Goal: Task Accomplishment & Management: Use online tool/utility

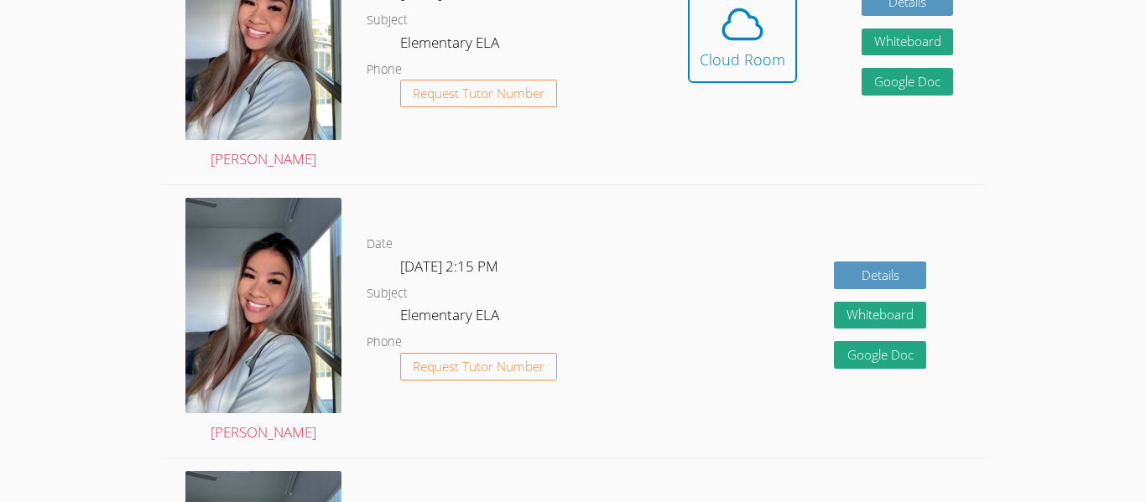
scroll to position [549, 0]
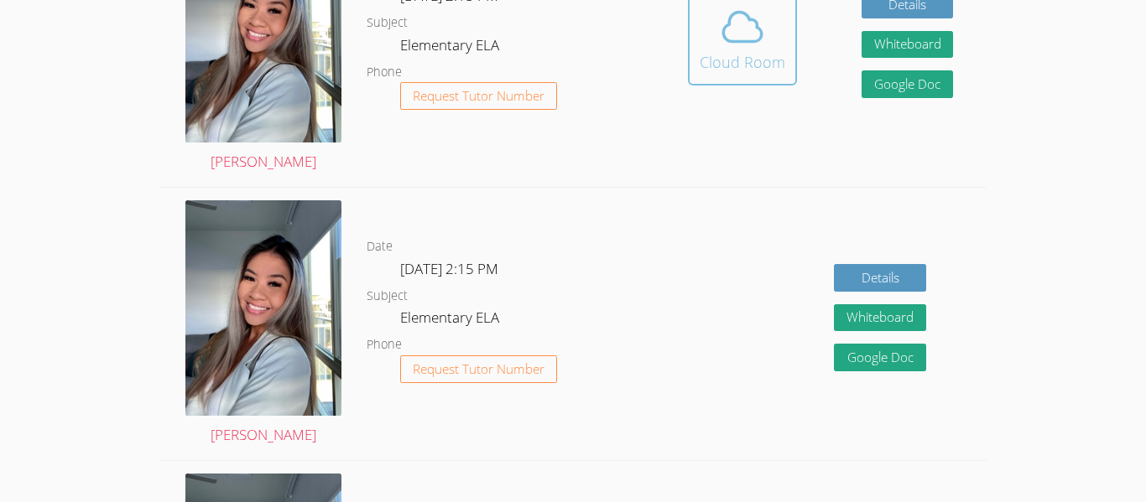
click at [707, 21] on span at bounding box center [743, 26] width 86 height 47
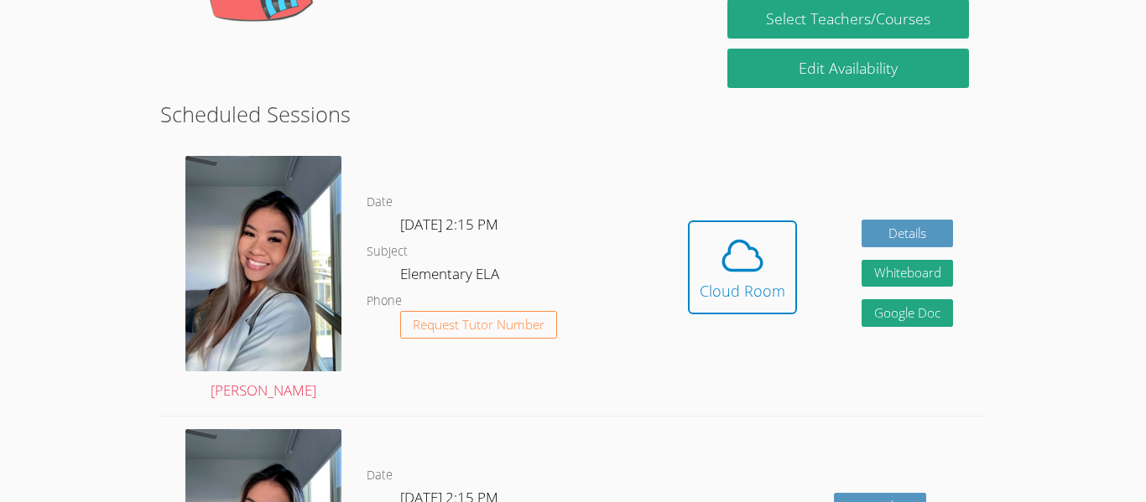
scroll to position [386, 0]
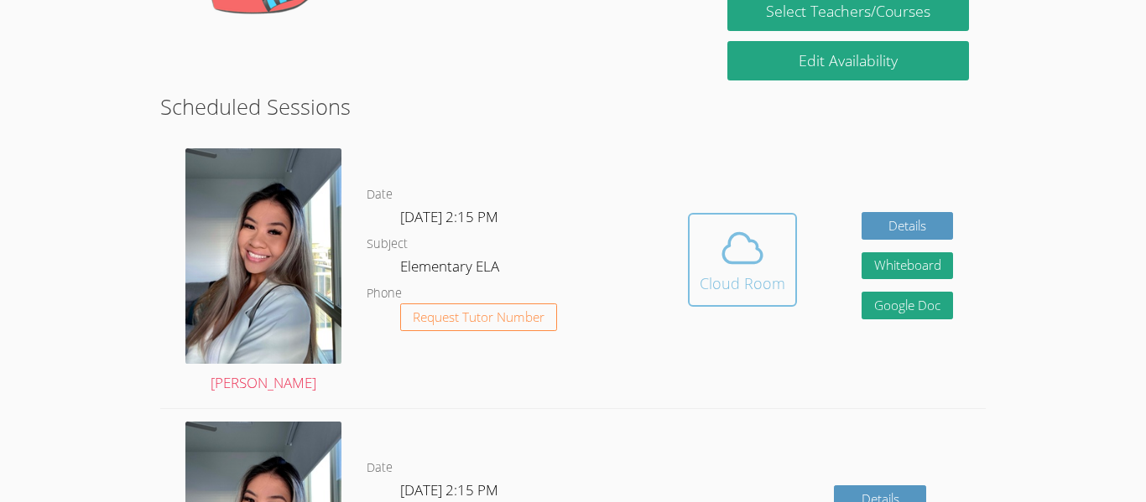
click at [737, 235] on icon at bounding box center [742, 248] width 47 height 47
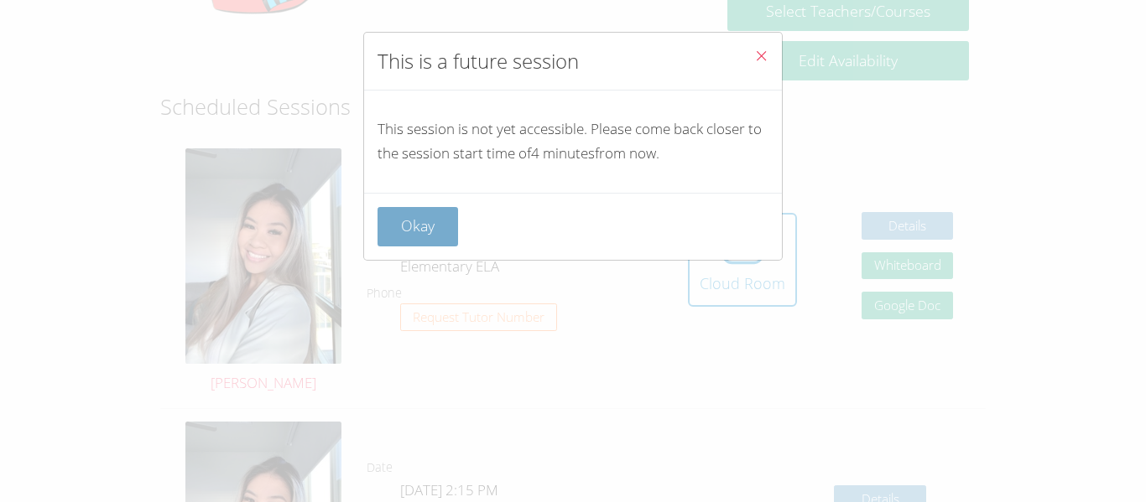
click at [422, 227] on button "Okay" at bounding box center [418, 226] width 81 height 39
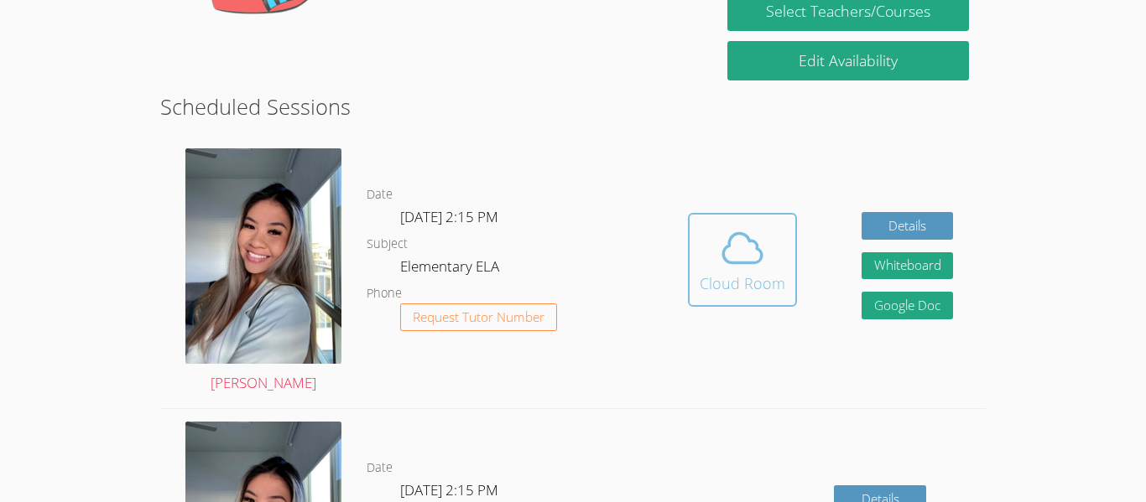
click at [750, 276] on div "Cloud Room" at bounding box center [743, 283] width 86 height 23
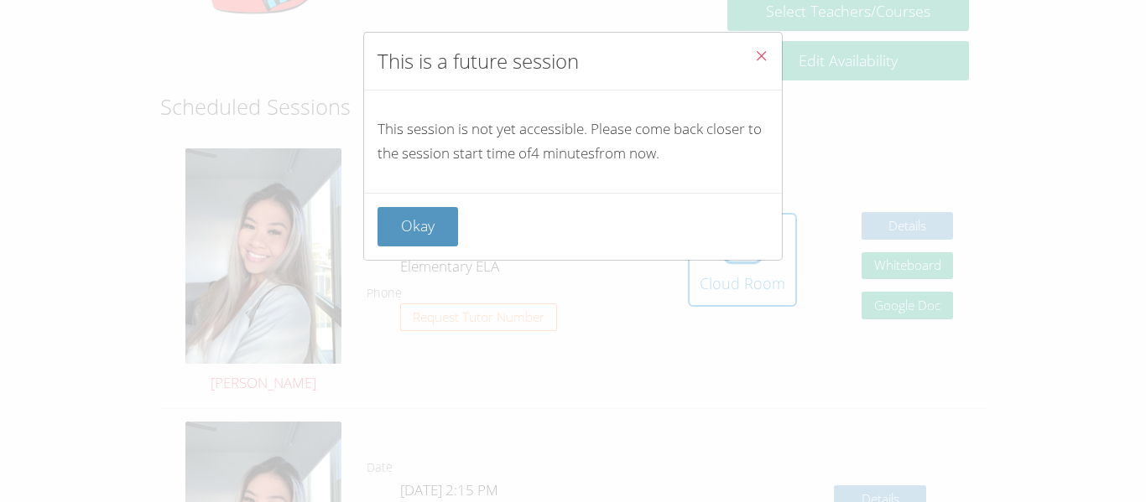
click at [697, 440] on div "This is a future session This session is not yet accessible. Please come back c…" at bounding box center [573, 251] width 1146 height 502
click at [763, 50] on icon "Close" at bounding box center [761, 56] width 14 height 14
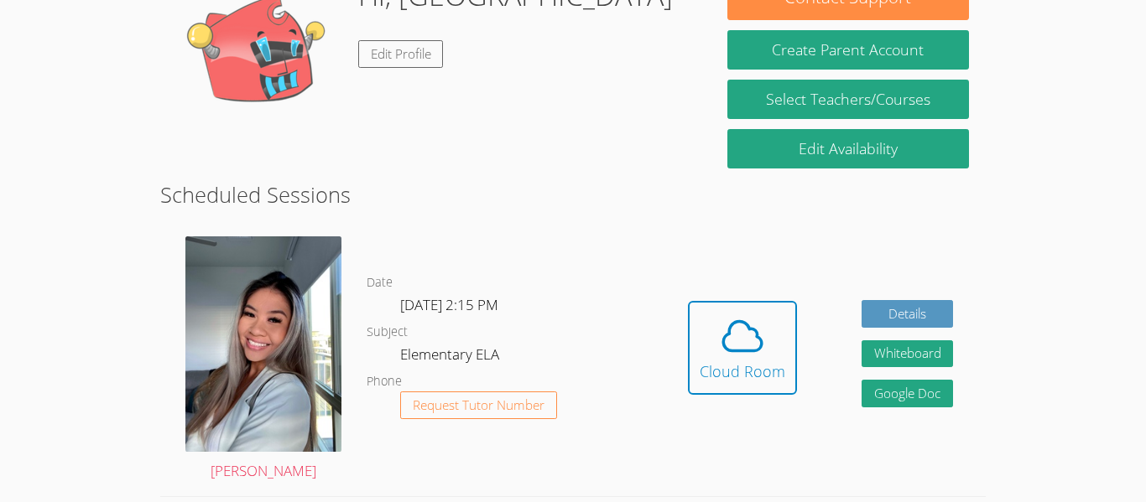
scroll to position [305, 0]
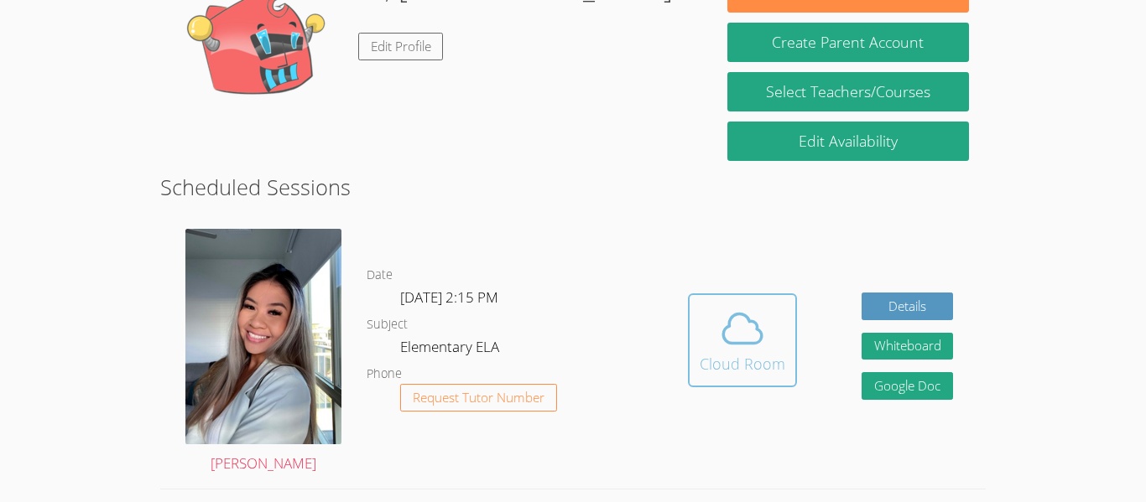
click at [748, 356] on div "Cloud Room" at bounding box center [743, 363] width 86 height 23
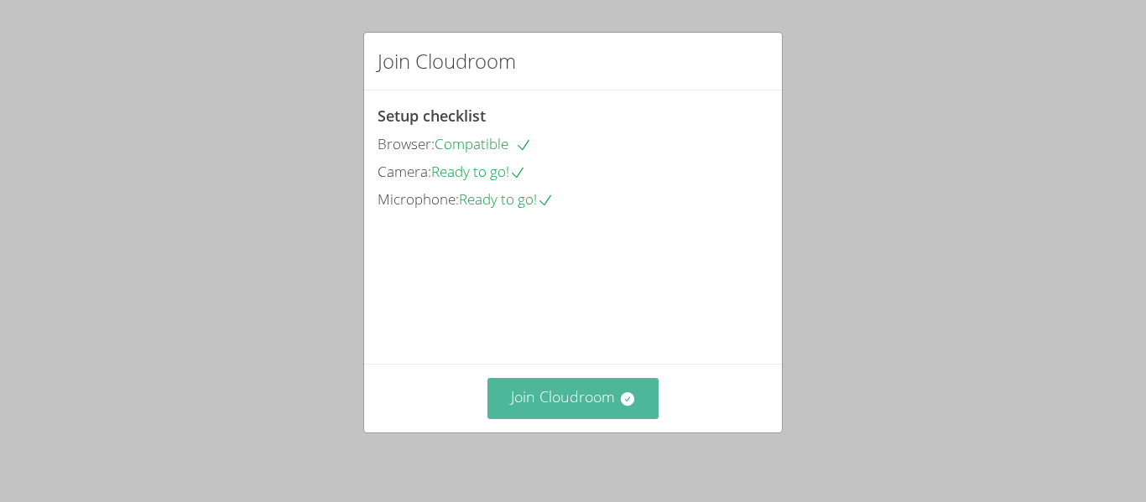
click at [540, 397] on button "Join Cloudroom" at bounding box center [573, 398] width 172 height 41
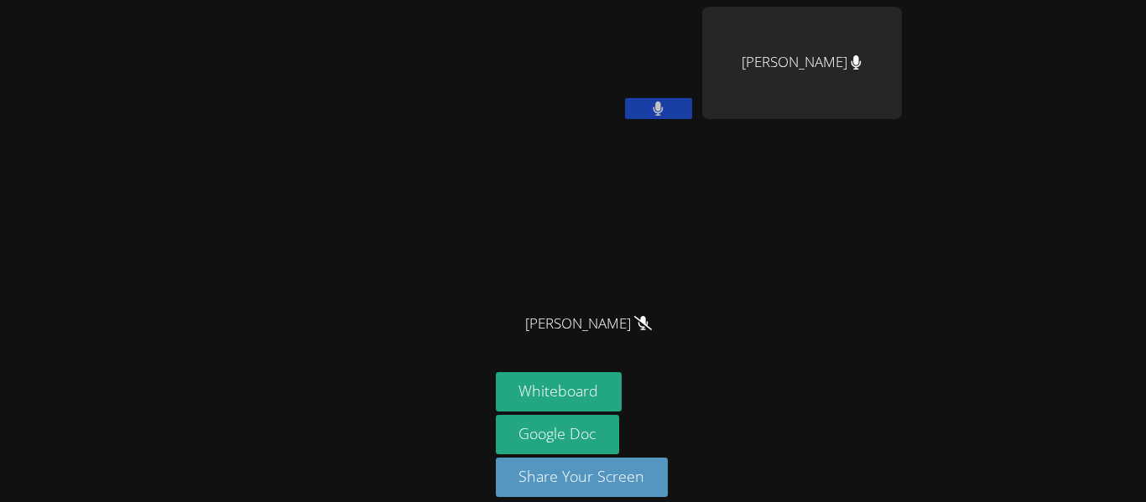
scroll to position [17, 0]
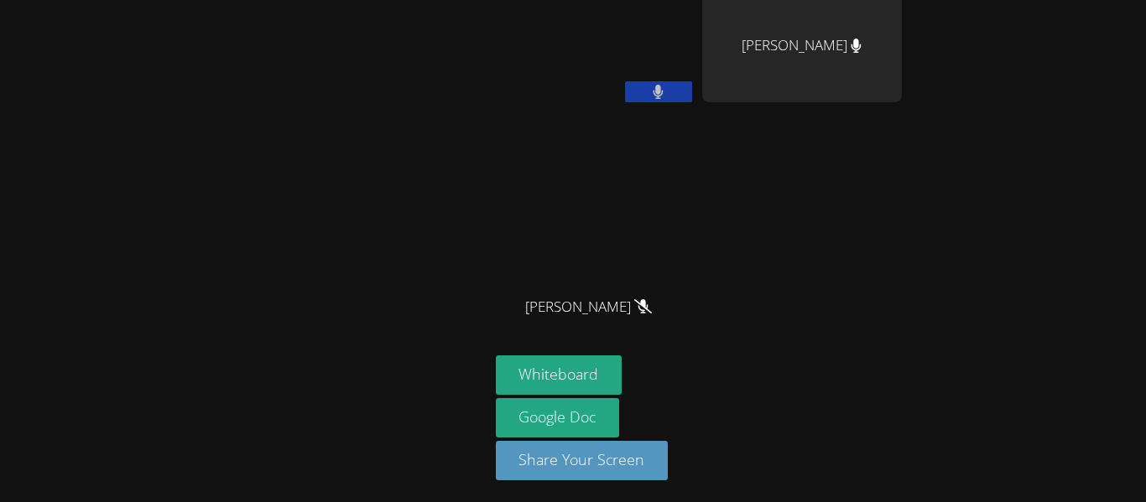
click at [640, 116] on div "Kylan Lam" at bounding box center [596, 80] width 200 height 180
click at [643, 96] on button at bounding box center [658, 91] width 67 height 21
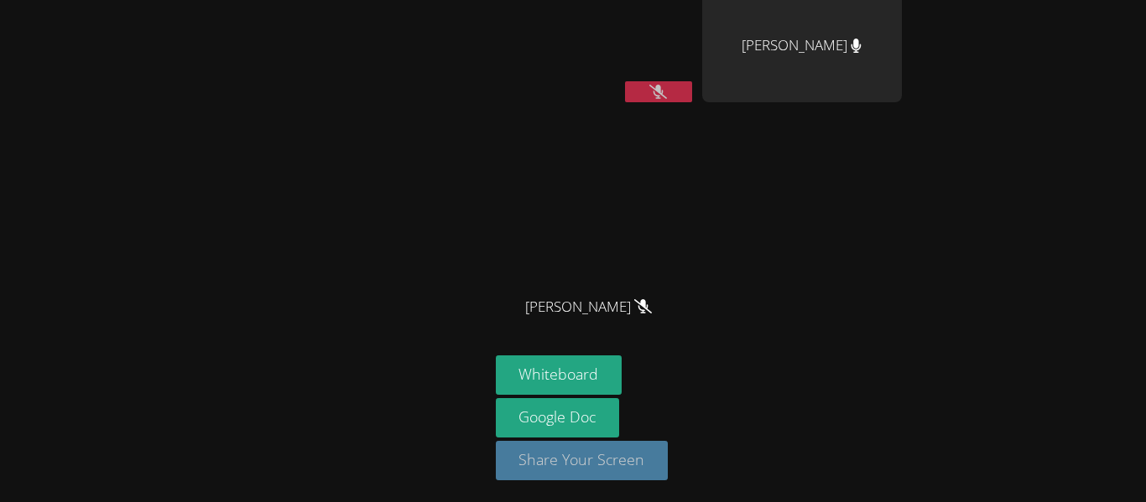
click at [539, 456] on button "Share Your Screen" at bounding box center [582, 460] width 173 height 39
click at [672, 86] on button at bounding box center [658, 91] width 67 height 21
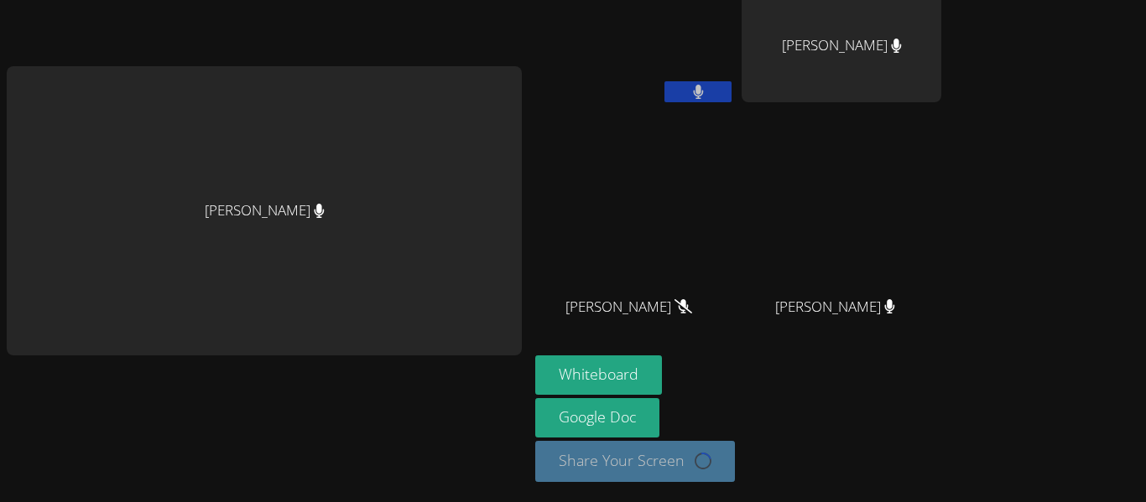
click at [693, 44] on video at bounding box center [635, 46] width 200 height 112
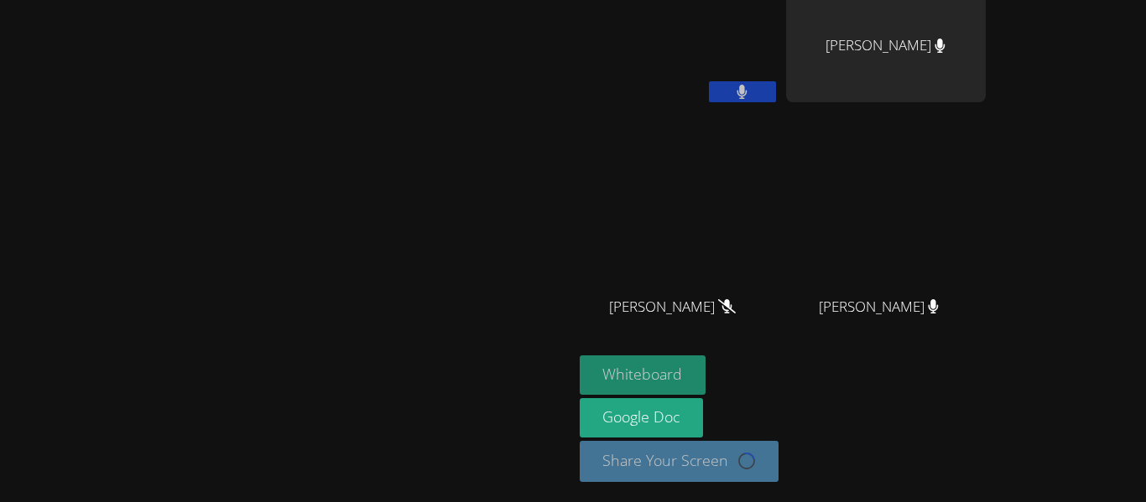
scroll to position [20, 0]
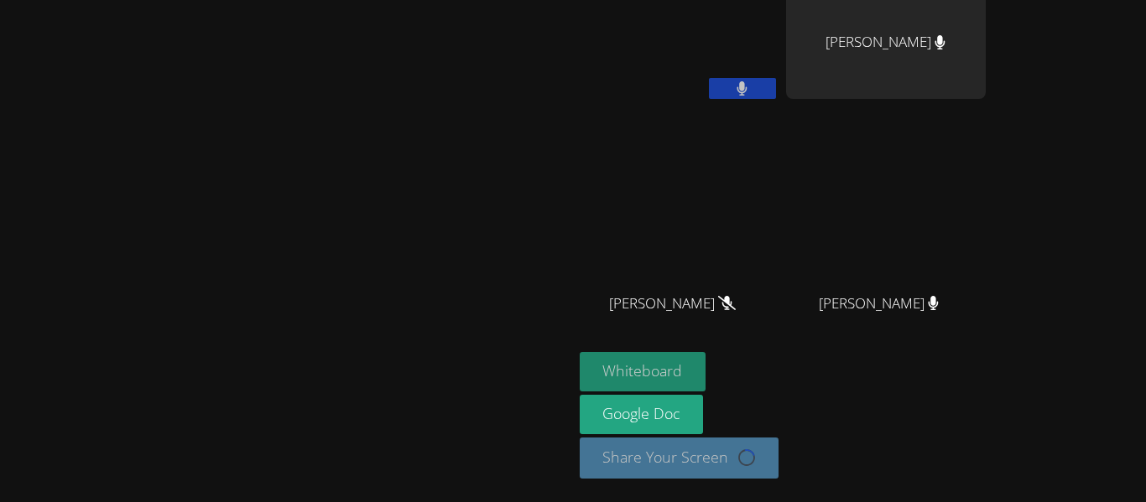
click at [613, 357] on button "Whiteboard" at bounding box center [643, 371] width 127 height 39
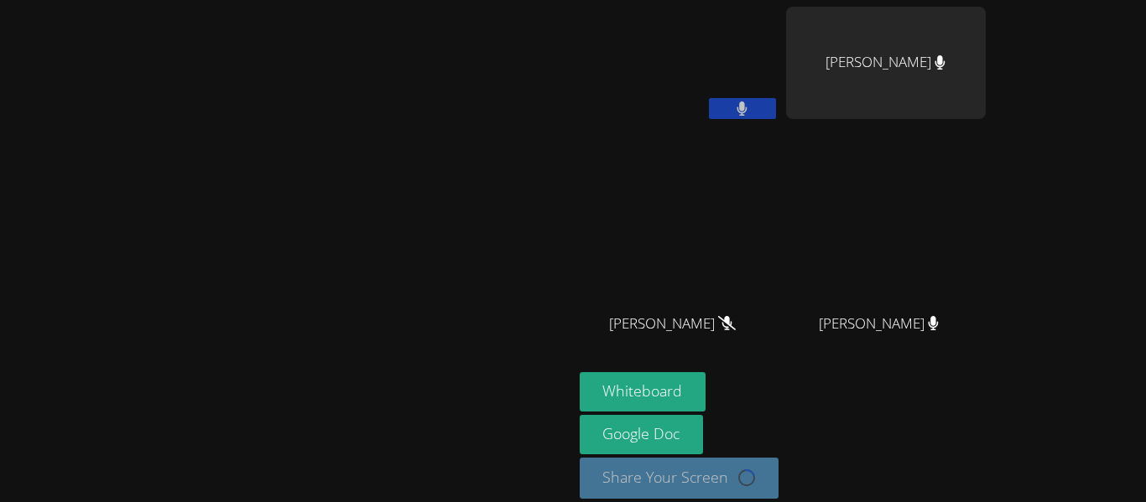
click at [776, 104] on button at bounding box center [742, 108] width 67 height 21
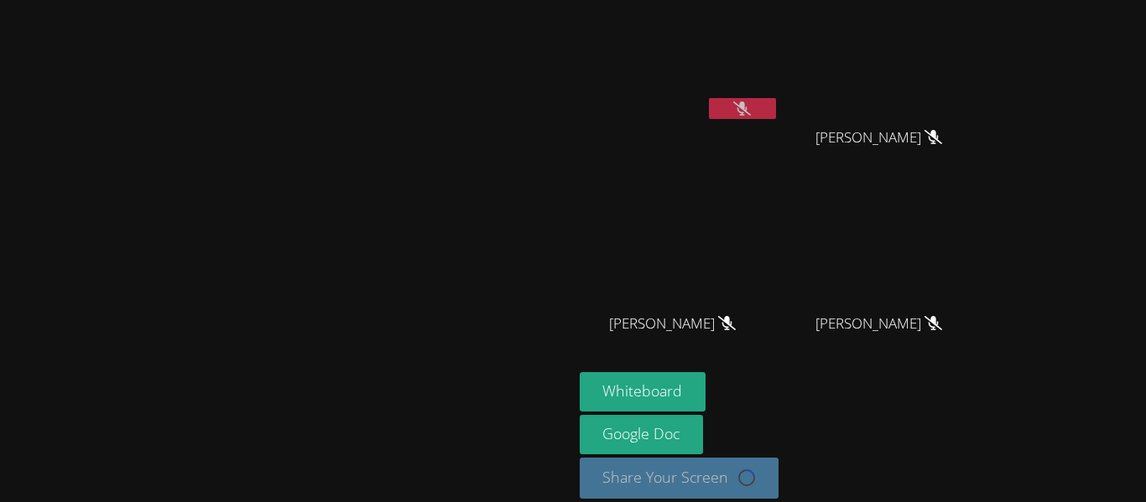
click at [751, 108] on icon at bounding box center [742, 109] width 18 height 14
click at [747, 102] on icon at bounding box center [742, 109] width 10 height 14
click at [751, 108] on icon at bounding box center [742, 109] width 18 height 14
click at [747, 107] on icon at bounding box center [742, 109] width 11 height 14
click at [751, 107] on icon at bounding box center [742, 109] width 18 height 14
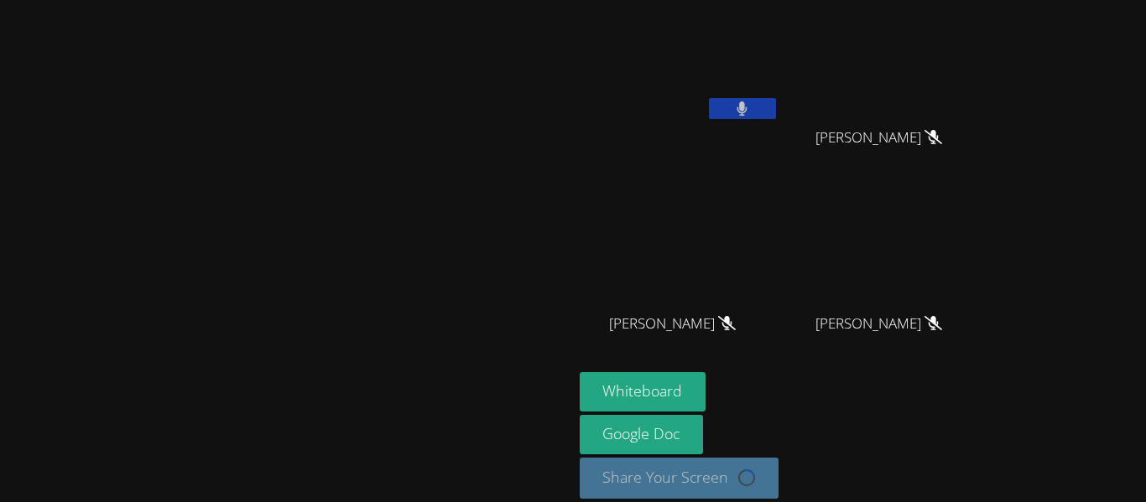
click at [747, 107] on icon at bounding box center [742, 109] width 11 height 14
click at [751, 107] on icon at bounding box center [742, 109] width 18 height 14
click at [776, 104] on button at bounding box center [742, 108] width 67 height 21
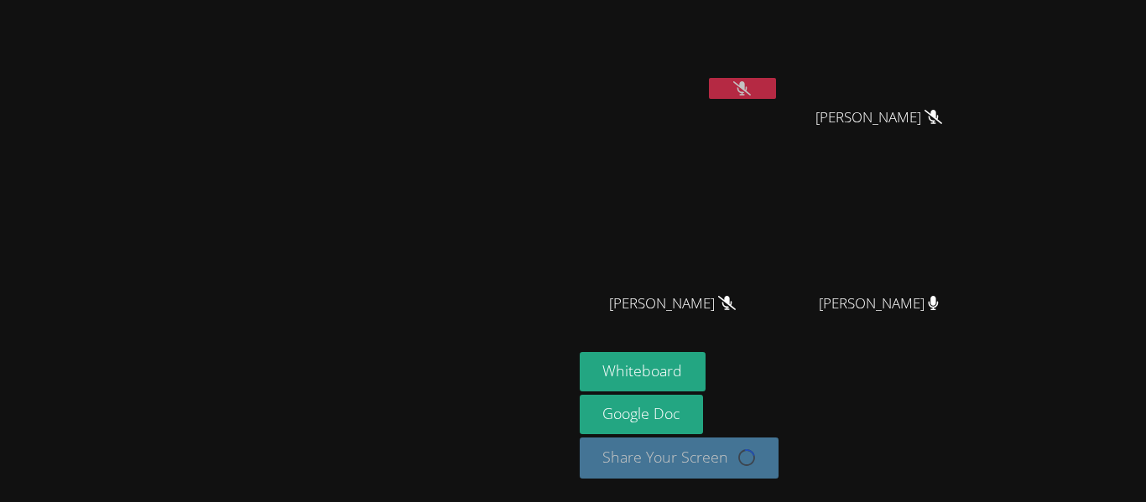
click at [751, 94] on icon at bounding box center [742, 88] width 18 height 14
click at [747, 91] on icon at bounding box center [742, 88] width 11 height 14
click at [776, 85] on button at bounding box center [742, 88] width 67 height 21
click at [776, 82] on button at bounding box center [742, 88] width 67 height 21
click at [776, 78] on button at bounding box center [742, 88] width 67 height 21
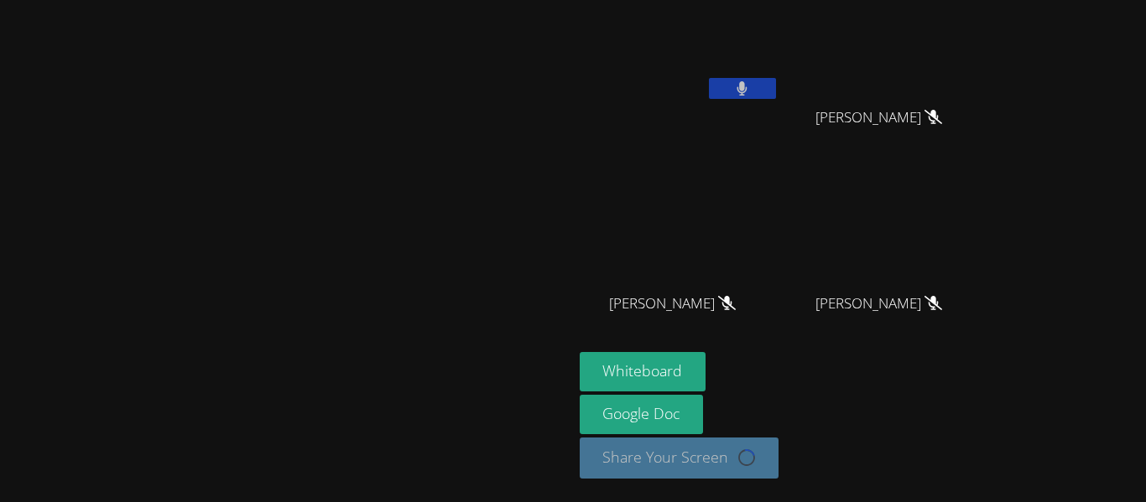
click at [776, 86] on button at bounding box center [742, 88] width 67 height 21
click at [776, 87] on button at bounding box center [742, 88] width 67 height 21
click at [747, 92] on icon at bounding box center [742, 88] width 11 height 14
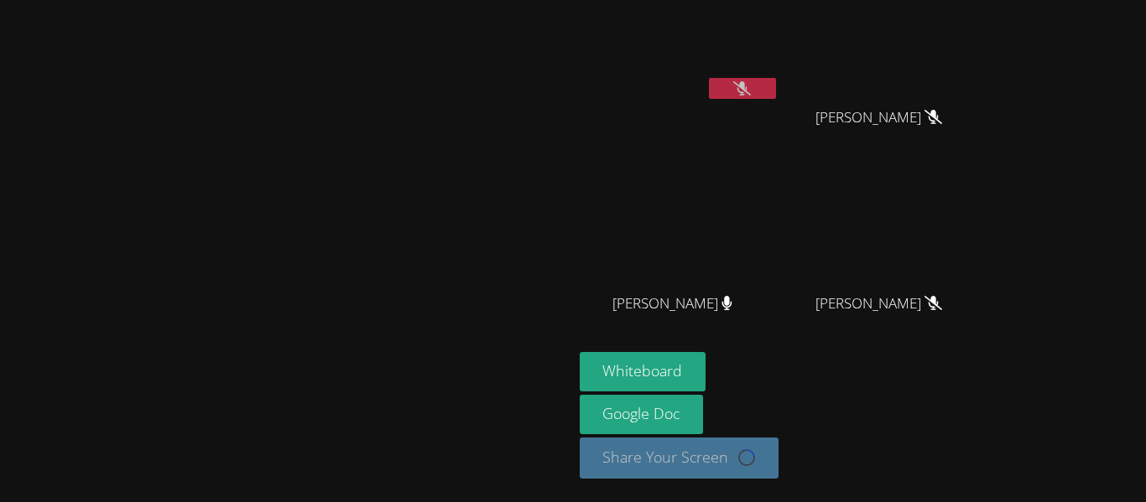
click at [751, 92] on icon at bounding box center [742, 88] width 18 height 14
click at [747, 92] on icon at bounding box center [742, 88] width 11 height 14
click at [751, 90] on icon at bounding box center [742, 88] width 18 height 14
click at [747, 90] on icon at bounding box center [742, 88] width 10 height 14
click at [751, 90] on icon at bounding box center [742, 88] width 18 height 14
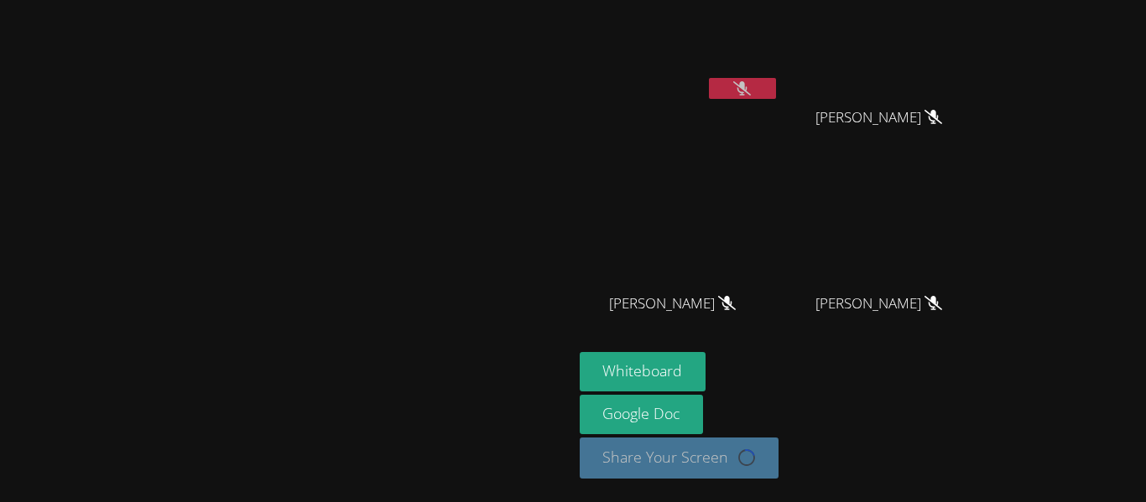
click at [751, 90] on icon at bounding box center [742, 88] width 18 height 14
click at [747, 90] on icon at bounding box center [742, 88] width 10 height 14
click at [751, 90] on icon at bounding box center [742, 88] width 18 height 14
click at [747, 90] on icon at bounding box center [742, 88] width 10 height 14
click at [751, 90] on icon at bounding box center [742, 88] width 18 height 14
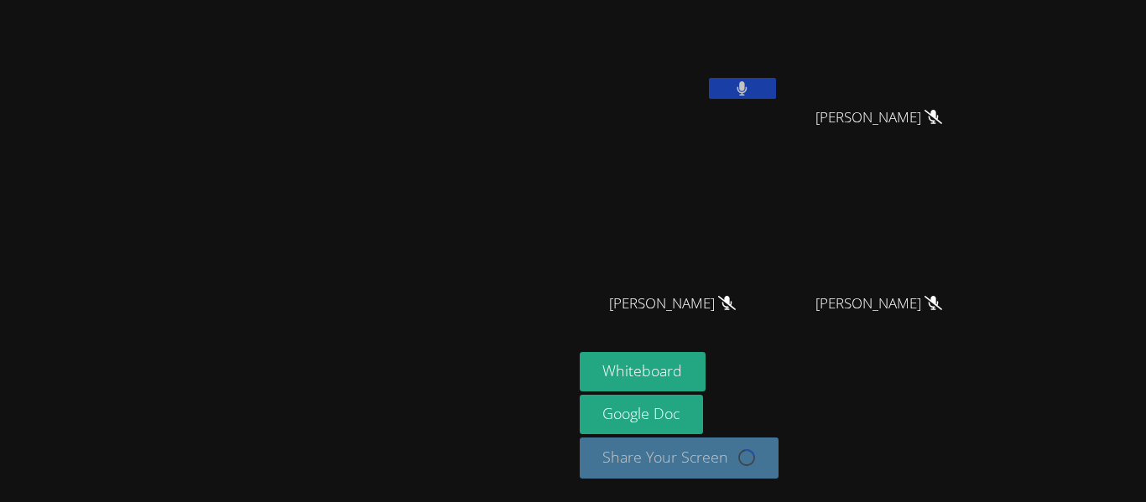
click at [747, 90] on icon at bounding box center [742, 88] width 10 height 14
click at [776, 88] on button at bounding box center [742, 88] width 67 height 21
click at [776, 81] on button at bounding box center [742, 88] width 67 height 21
click at [776, 83] on button at bounding box center [742, 88] width 67 height 21
click at [776, 85] on button at bounding box center [742, 88] width 67 height 21
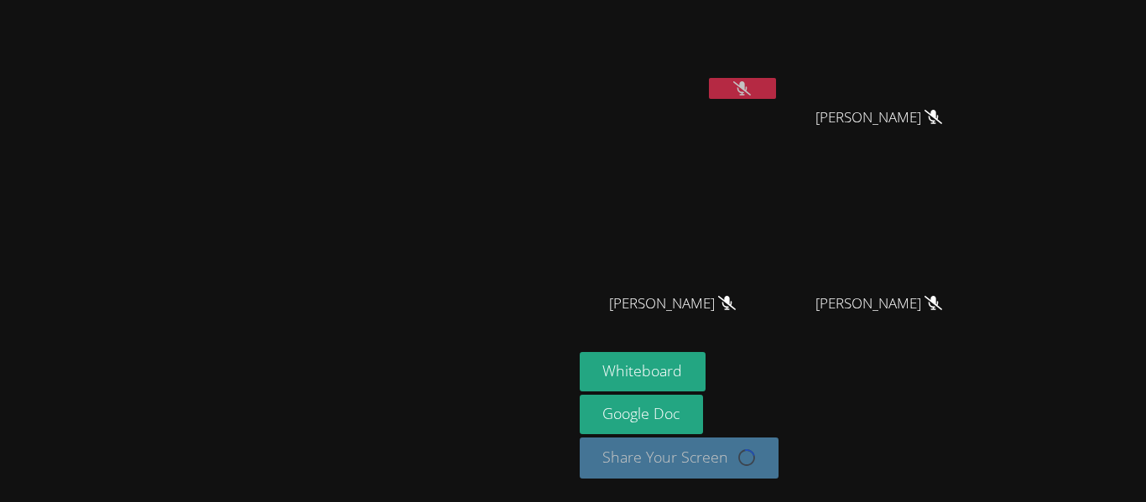
click at [776, 81] on button at bounding box center [742, 88] width 67 height 21
click at [776, 79] on button at bounding box center [742, 88] width 67 height 21
click at [776, 86] on button at bounding box center [742, 88] width 67 height 21
click at [751, 86] on icon at bounding box center [742, 88] width 18 height 14
click at [776, 86] on button at bounding box center [742, 88] width 67 height 21
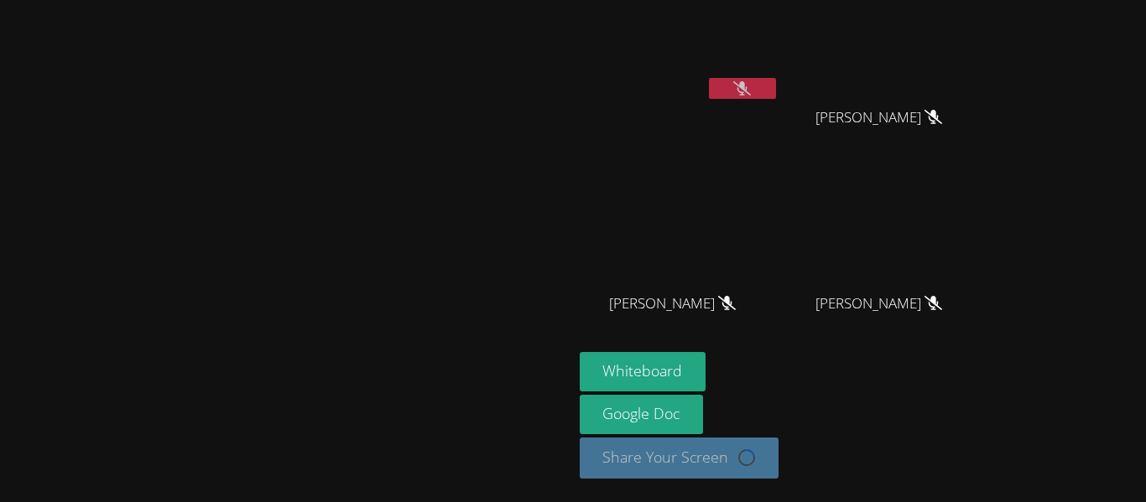
click at [751, 85] on icon at bounding box center [742, 88] width 18 height 14
click at [747, 90] on icon at bounding box center [742, 88] width 10 height 14
click at [779, 189] on video at bounding box center [680, 229] width 200 height 112
click at [776, 96] on button at bounding box center [742, 88] width 67 height 21
click at [776, 89] on button at bounding box center [742, 88] width 67 height 21
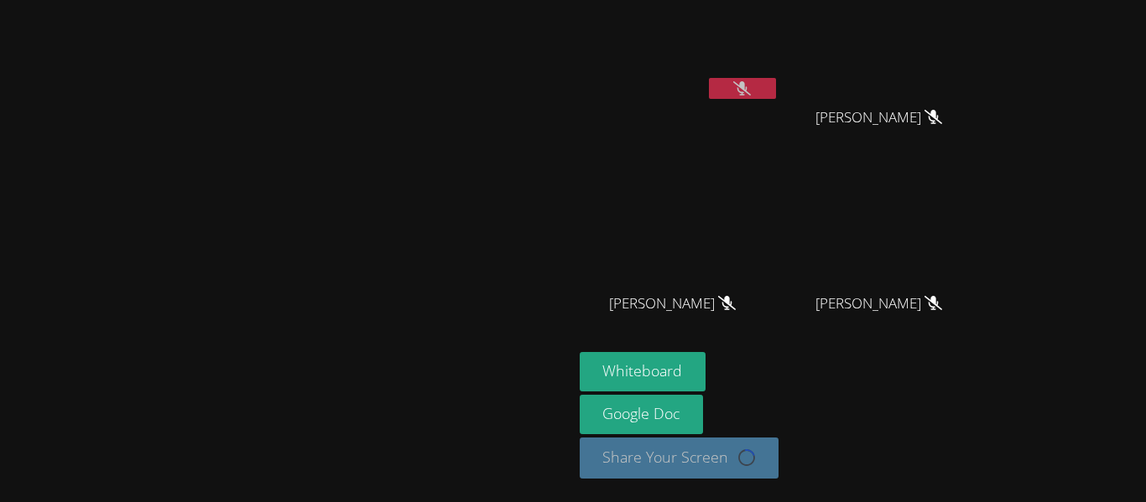
click at [776, 89] on button at bounding box center [742, 88] width 67 height 21
click at [776, 79] on button at bounding box center [742, 88] width 67 height 21
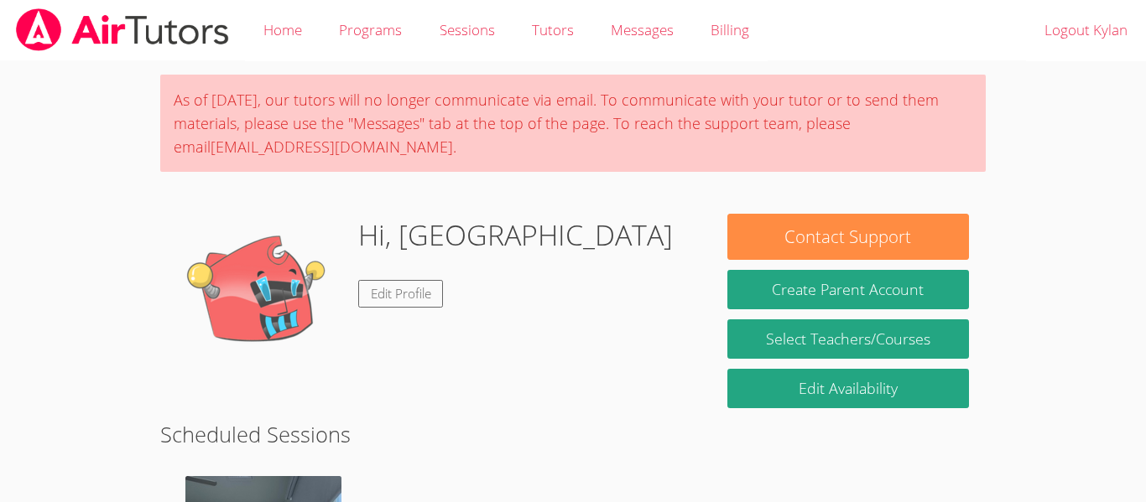
scroll to position [549, 0]
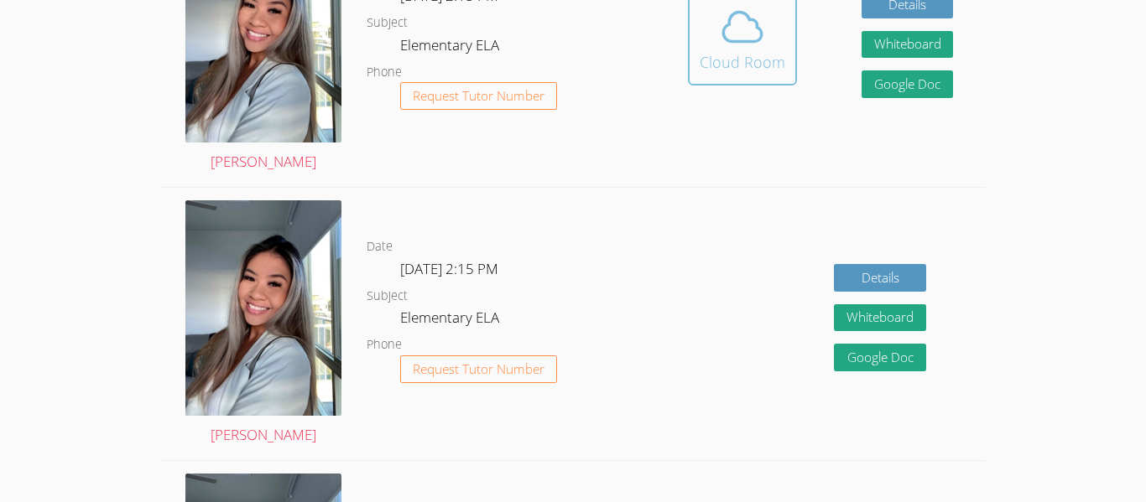
click at [771, 45] on span at bounding box center [743, 26] width 86 height 47
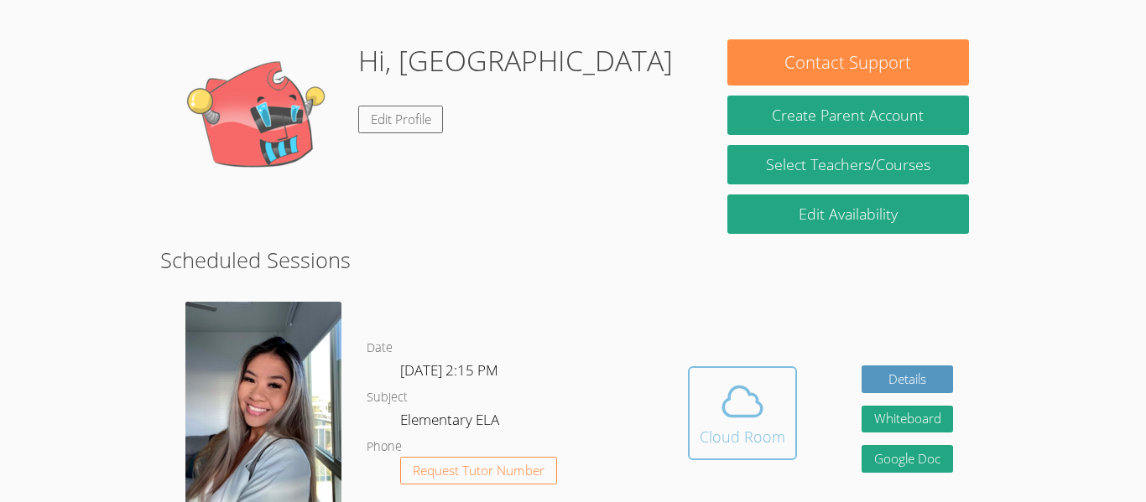
scroll to position [236, 0]
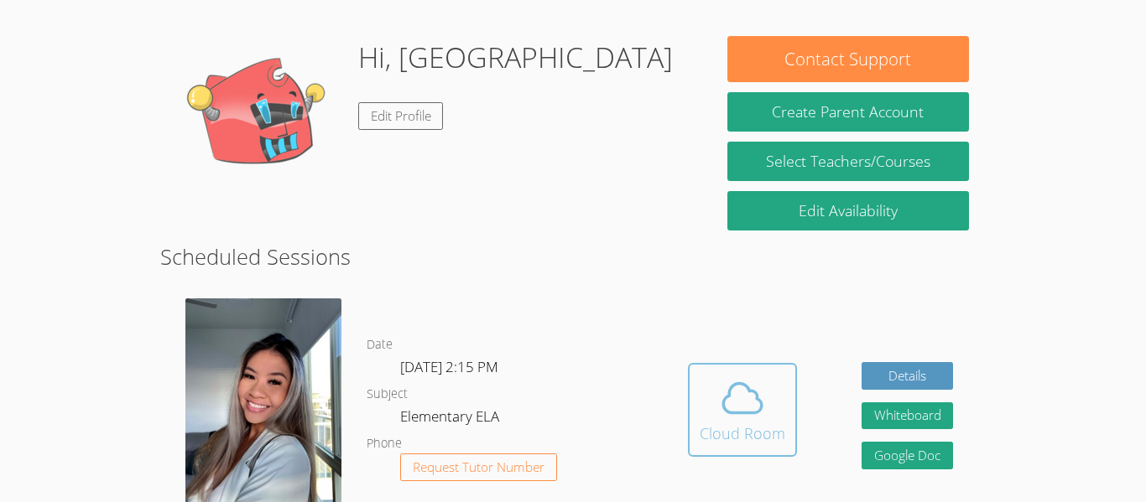
click at [706, 401] on span at bounding box center [743, 398] width 86 height 47
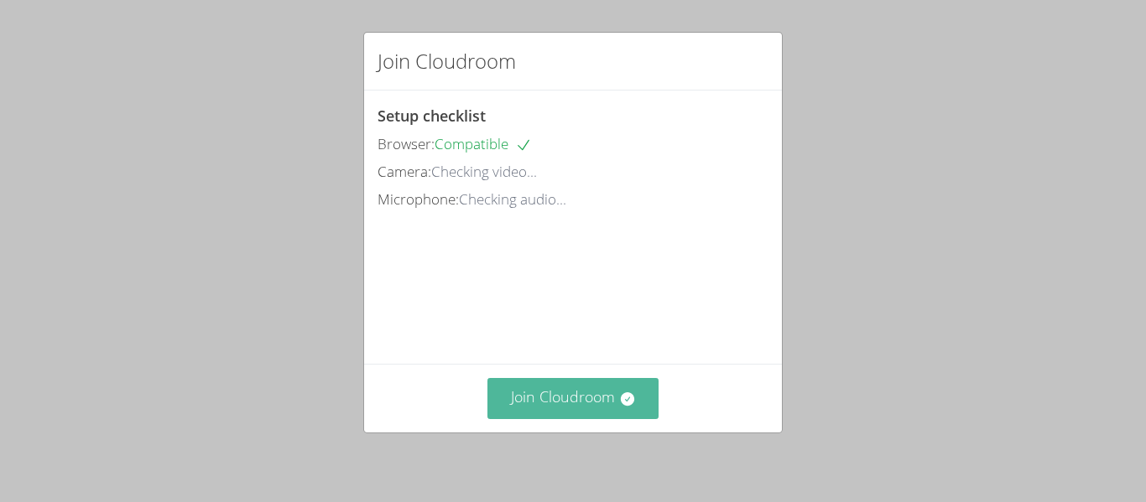
click at [608, 398] on button "Join Cloudroom" at bounding box center [573, 398] width 172 height 41
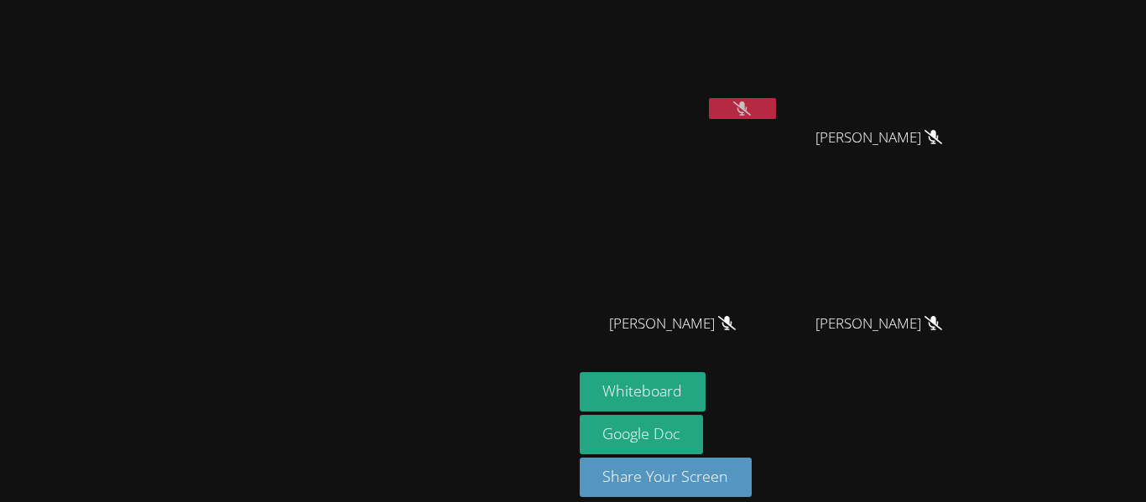
click at [751, 110] on icon at bounding box center [742, 109] width 18 height 14
click at [747, 110] on icon at bounding box center [742, 109] width 10 height 14
click at [751, 107] on icon at bounding box center [742, 109] width 18 height 14
click at [776, 107] on button at bounding box center [742, 108] width 67 height 21
click at [751, 107] on icon at bounding box center [742, 109] width 18 height 14
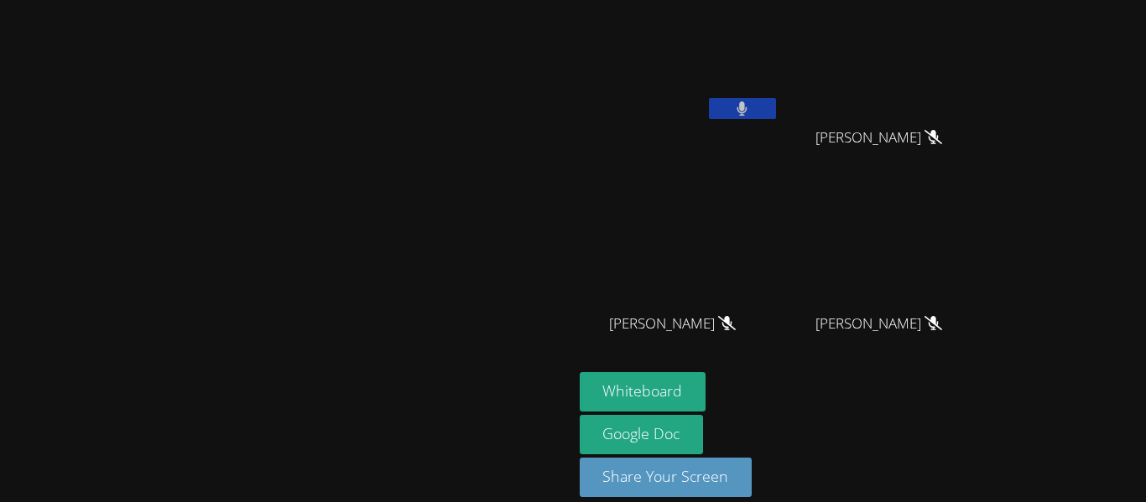
click at [776, 107] on button at bounding box center [742, 108] width 67 height 21
click at [747, 107] on icon at bounding box center [742, 109] width 11 height 14
click at [776, 107] on button at bounding box center [742, 108] width 67 height 21
click at [751, 107] on icon at bounding box center [742, 109] width 18 height 14
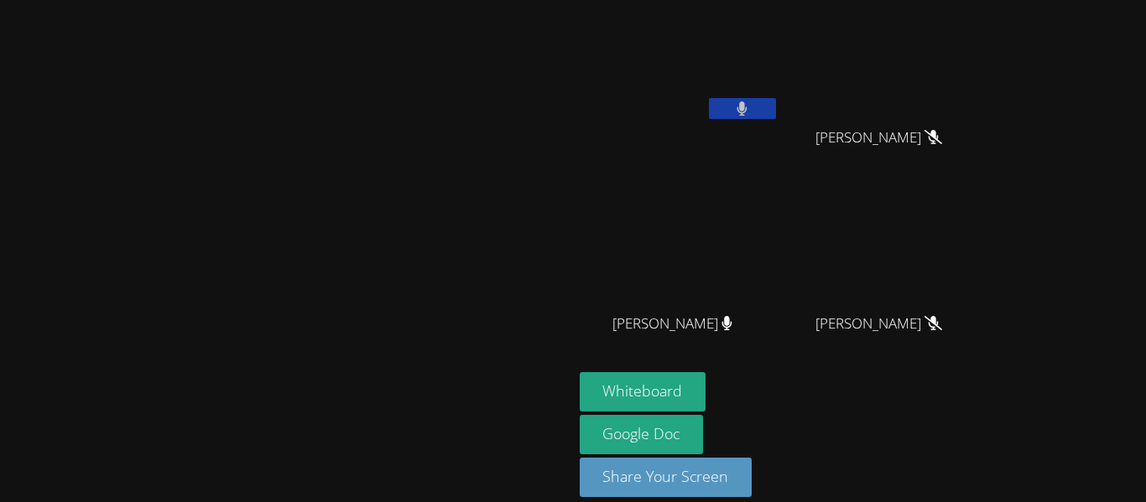
click at [776, 107] on button at bounding box center [742, 108] width 67 height 21
